Goal: Use online tool/utility: Utilize a website feature to perform a specific function

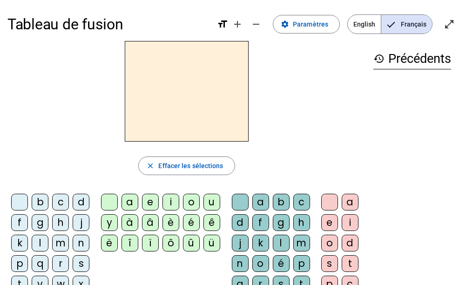
click at [55, 244] on div "m" at bounding box center [60, 242] width 17 height 17
click at [130, 204] on div "a" at bounding box center [129, 201] width 17 height 17
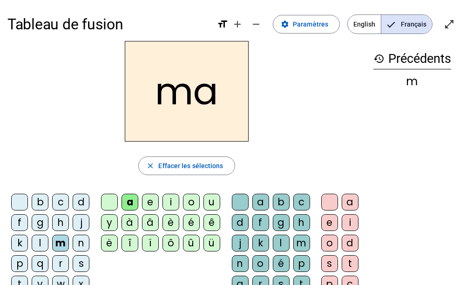
click at [282, 250] on div "l" at bounding box center [281, 242] width 17 height 17
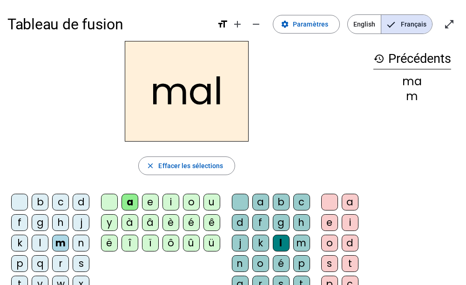
click at [172, 202] on div "i" at bounding box center [170, 201] width 17 height 17
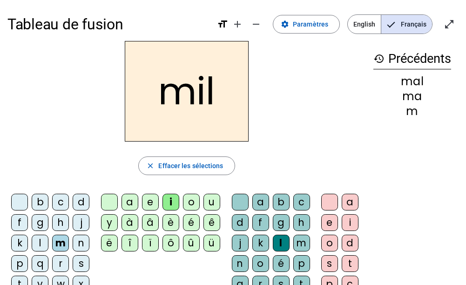
click at [78, 261] on div "s" at bounding box center [81, 263] width 17 height 17
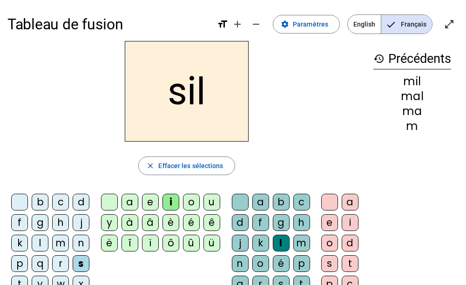
click at [240, 202] on div at bounding box center [240, 201] width 17 height 17
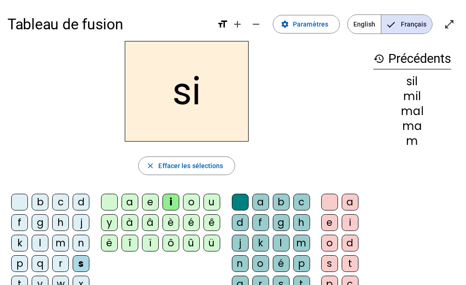
click at [134, 205] on div "a" at bounding box center [129, 201] width 17 height 17
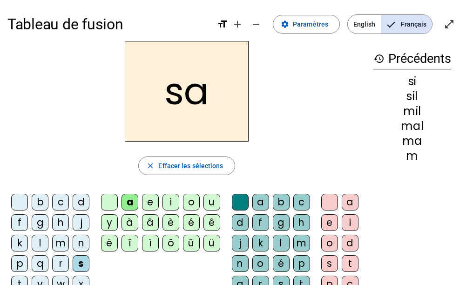
click at [207, 204] on div "u" at bounding box center [211, 201] width 17 height 17
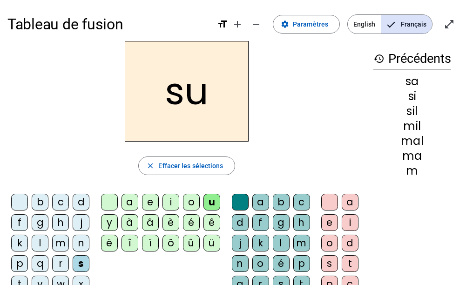
click at [76, 205] on div "d" at bounding box center [81, 201] width 17 height 17
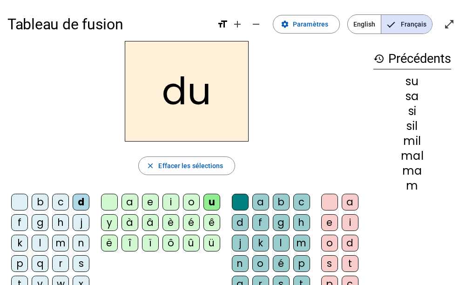
click at [77, 262] on div "s" at bounding box center [81, 263] width 17 height 17
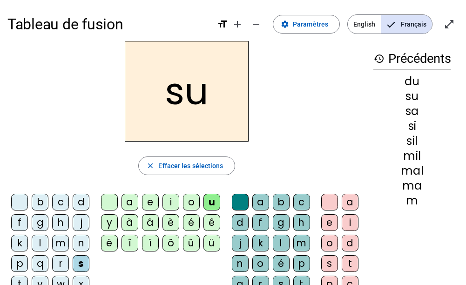
click at [260, 281] on div "r" at bounding box center [260, 283] width 17 height 17
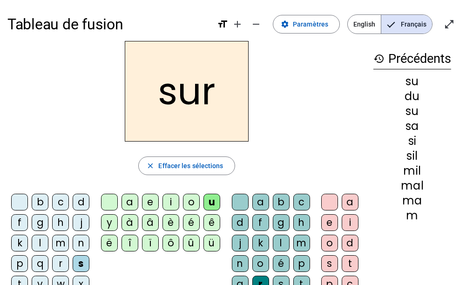
click at [54, 246] on div "m" at bounding box center [60, 242] width 17 height 17
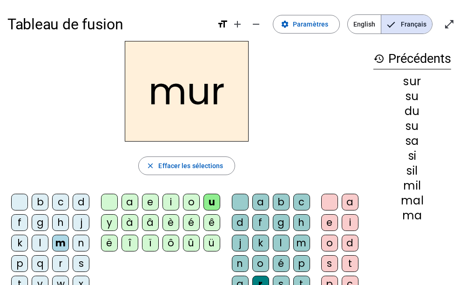
click at [81, 203] on div "d" at bounding box center [81, 201] width 17 height 17
